Goal: Ask a question

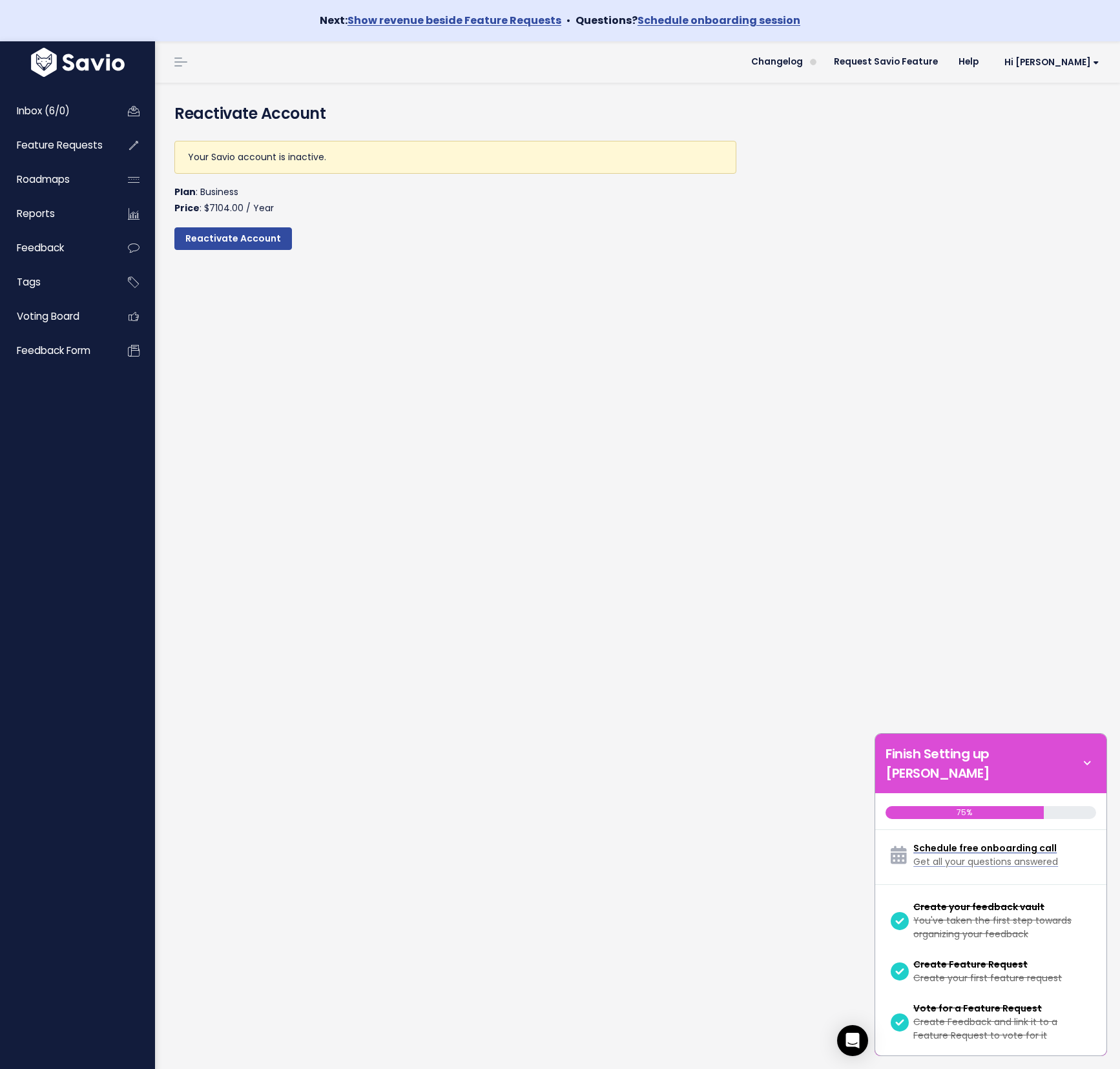
scroll to position [346, 0]
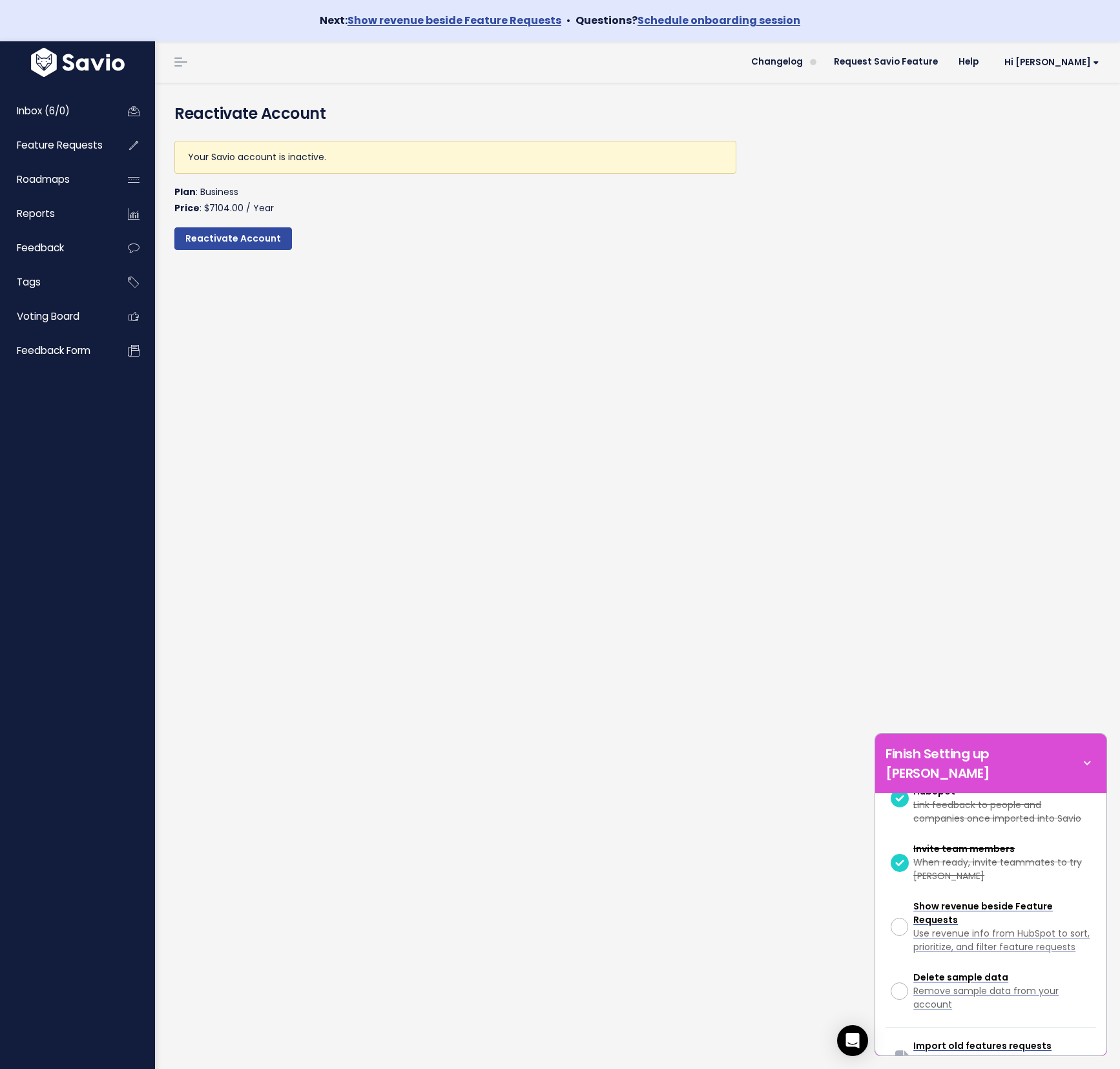
click at [611, 260] on div "Your Savio account is inactive. Plan : Business Price : $7104.00 / Year Reactiv…" at bounding box center [455, 204] width 582 height 149
click at [844, 1036] on div "Open Intercom Messenger" at bounding box center [853, 1041] width 34 height 34
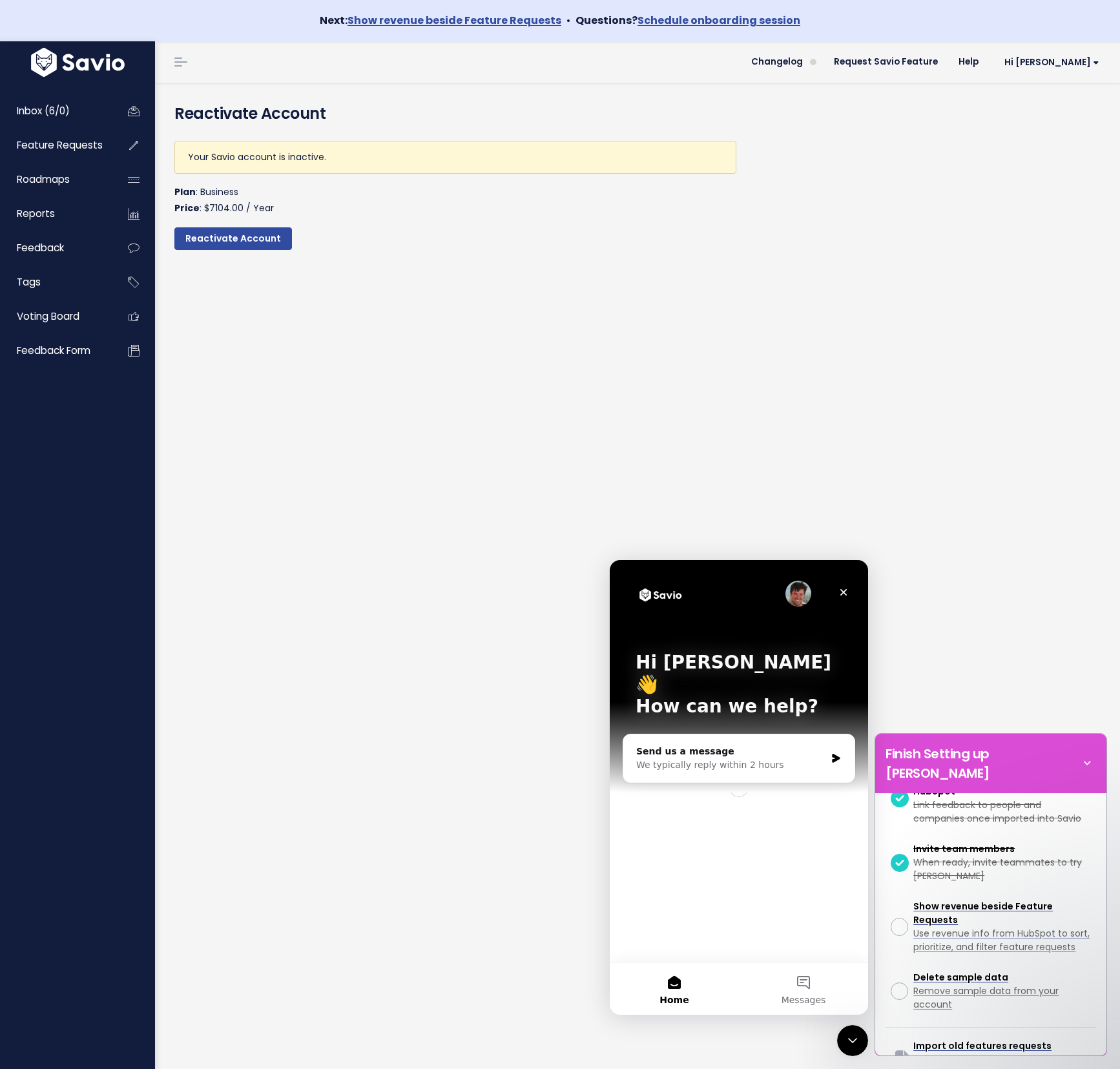
scroll to position [0, 0]
click at [734, 745] on div "Send us a message" at bounding box center [731, 751] width 190 height 14
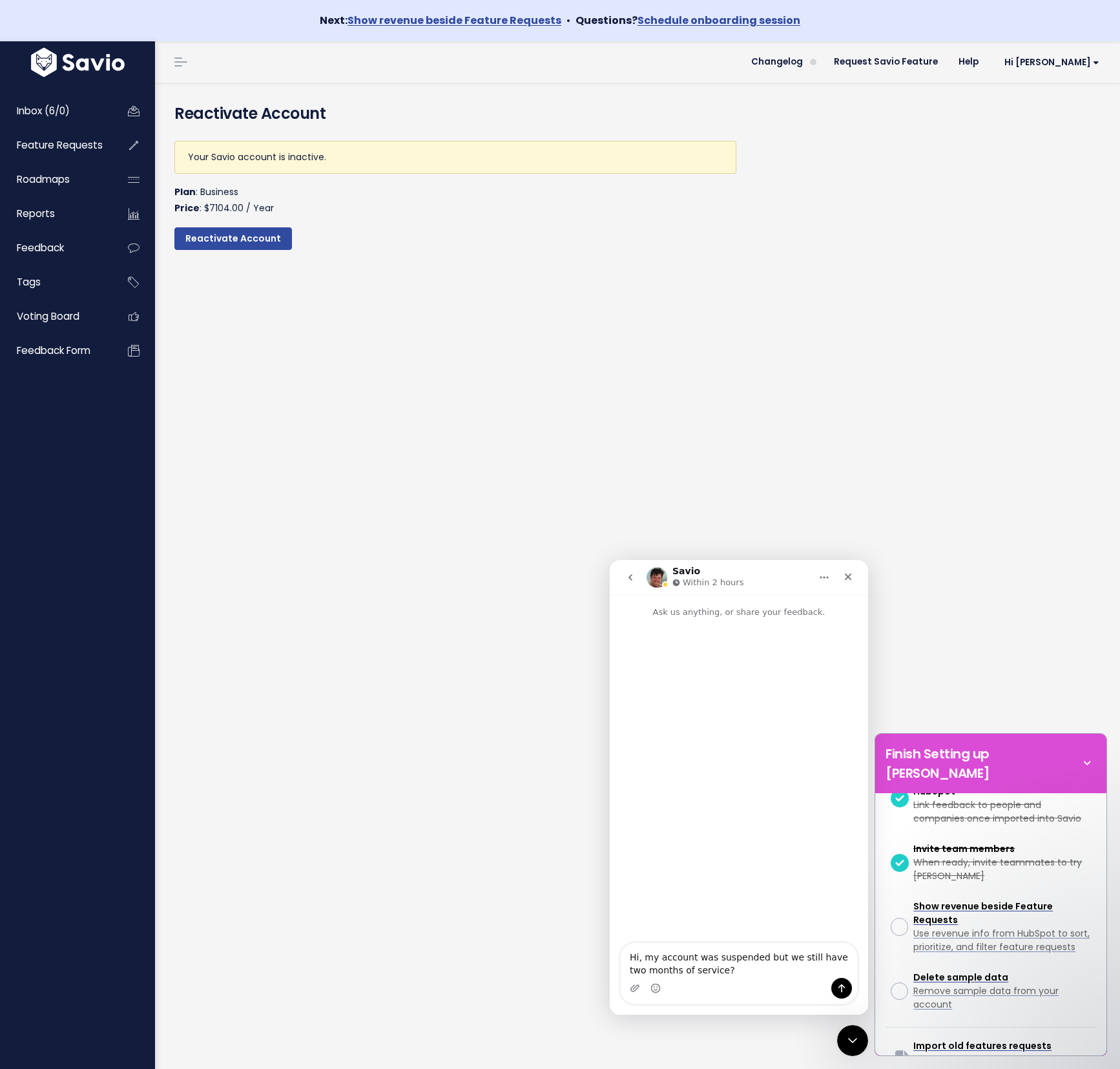
type textarea "Hi, my account was suspended but we still have two months of service?"
click at [637, 990] on icon "Upload attachment" at bounding box center [634, 988] width 10 height 10
click at [744, 959] on textarea "Message…" at bounding box center [739, 967] width 237 height 22
type textarea "Hi, our account was suspended, but we still have two months of service?"
